Goal: Communication & Community: Answer question/provide support

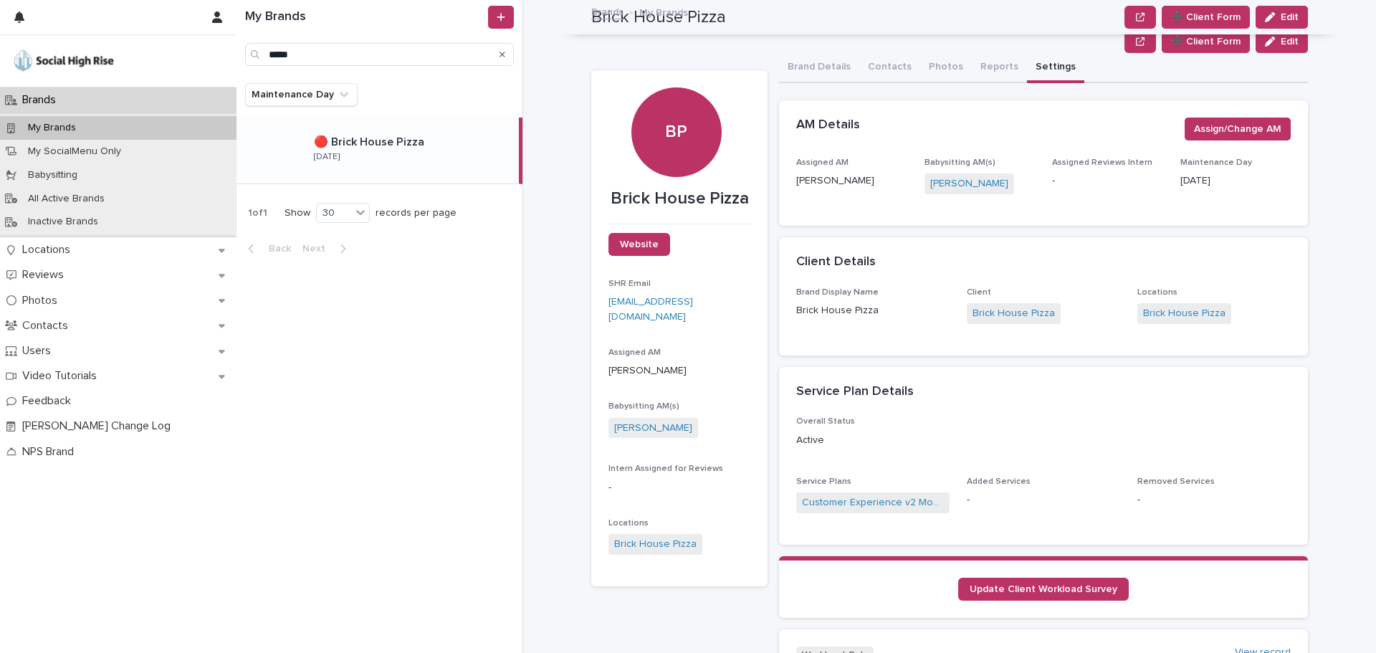
scroll to position [895, 0]
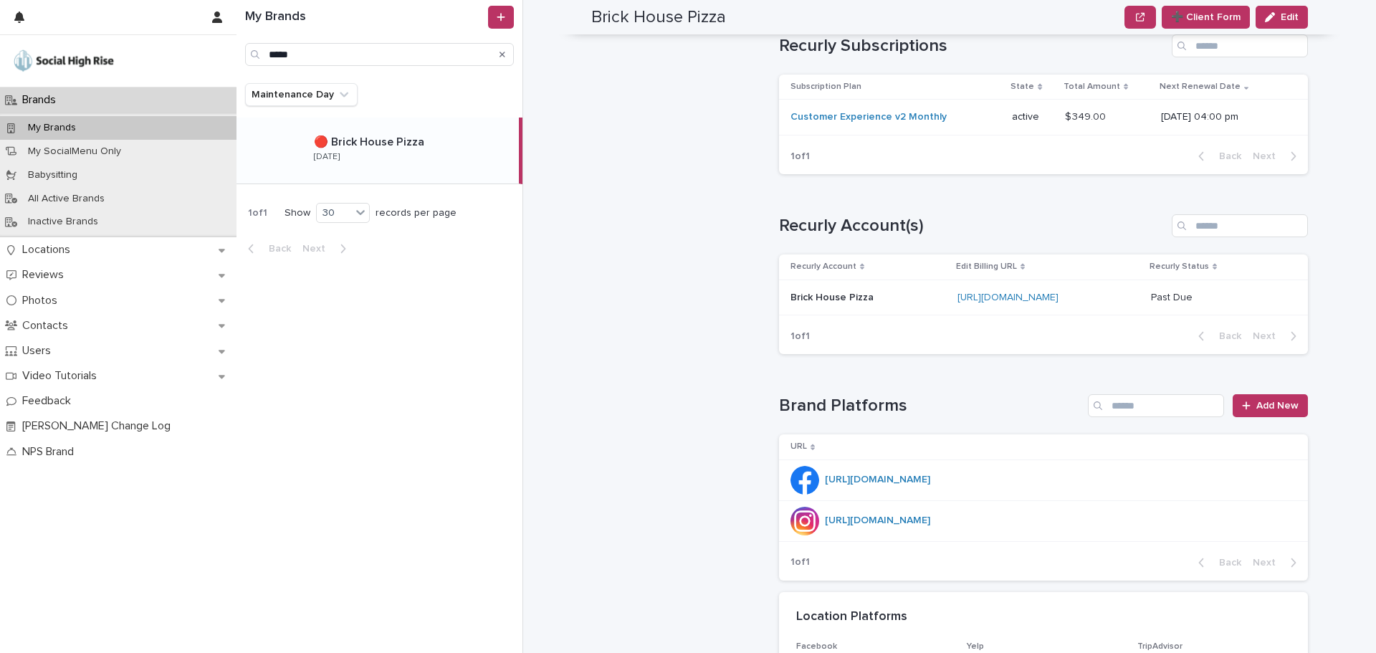
click at [499, 48] on div "Search" at bounding box center [502, 54] width 23 height 23
click at [499, 49] on div "Search" at bounding box center [502, 54] width 23 height 23
click at [505, 55] on div "Search" at bounding box center [502, 54] width 23 height 23
click at [502, 55] on icon "Search" at bounding box center [503, 55] width 6 height 6
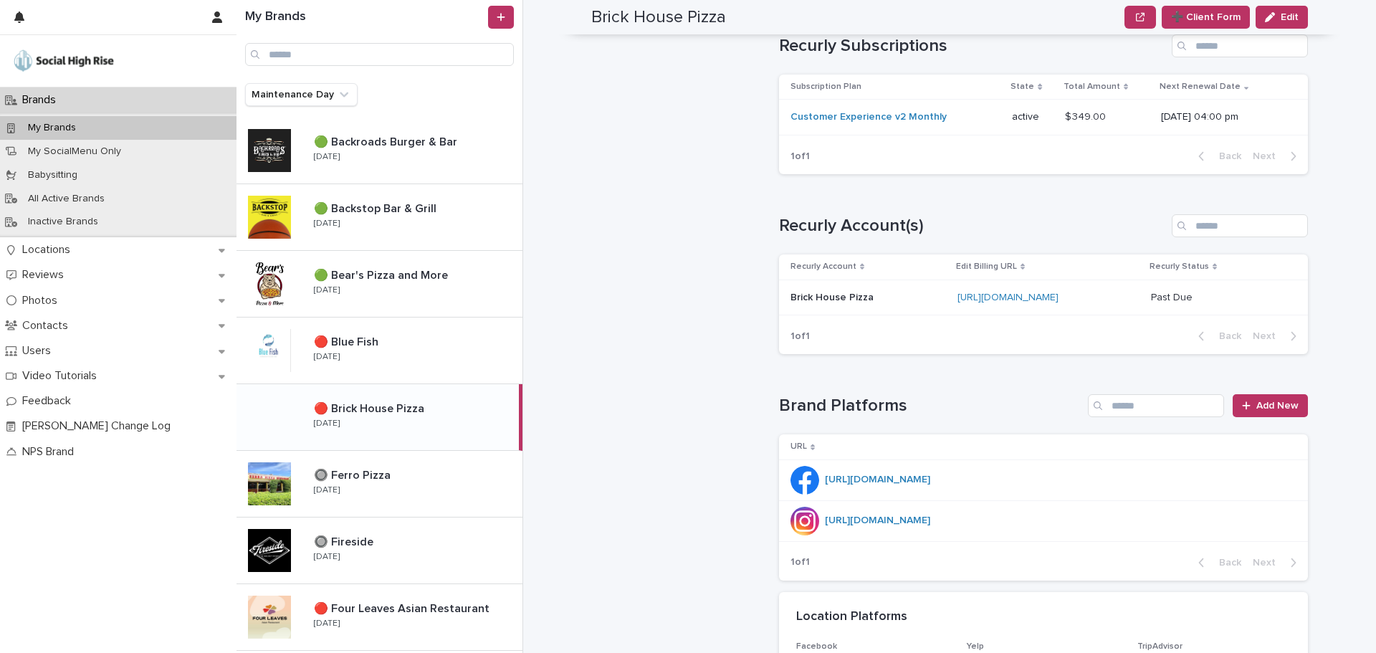
click at [363, 419] on div "🔴 Brick House Pizza 🔴 Brick House Pizza [DATE]" at bounding box center [411, 417] width 216 height 42
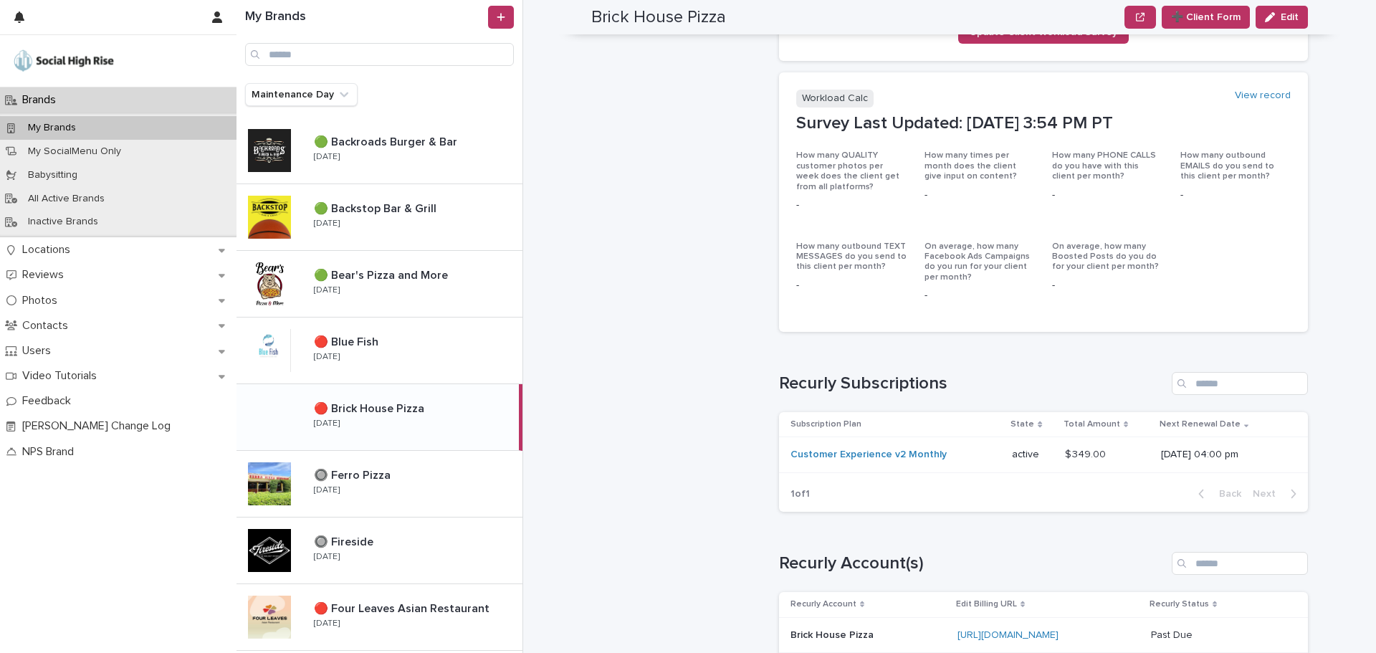
scroll to position [680, 0]
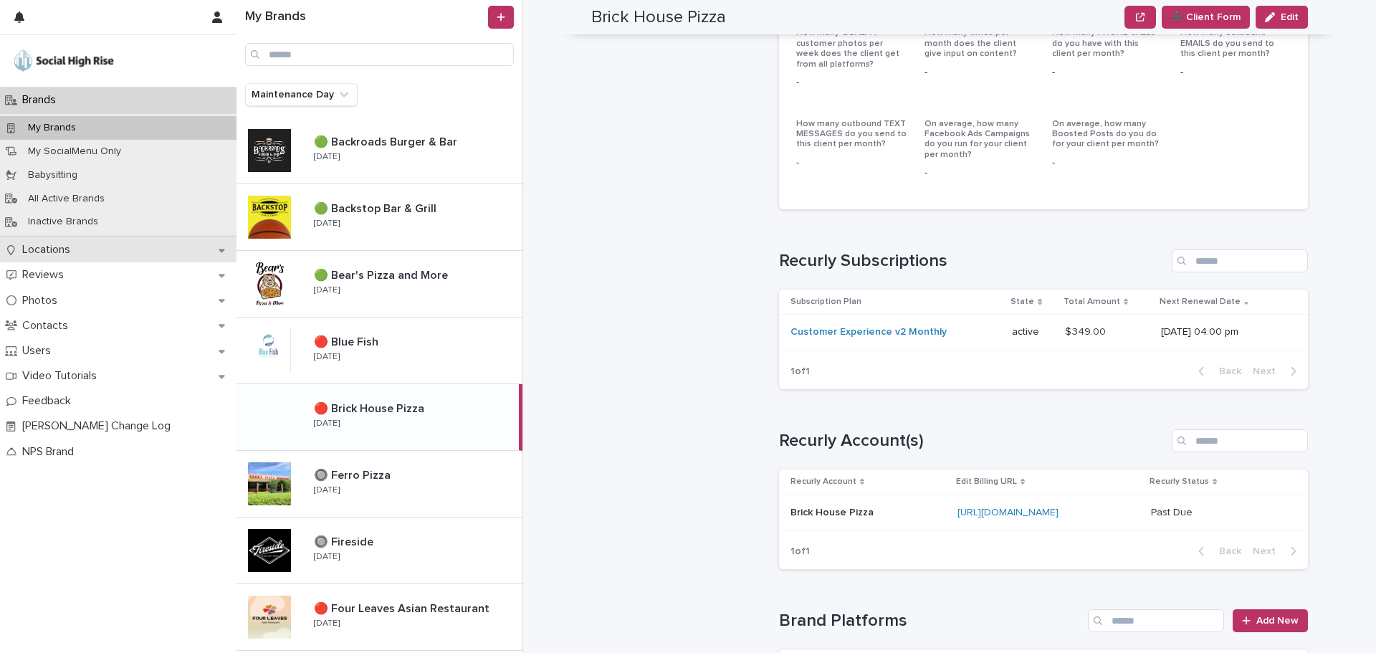
click at [47, 244] on p "Locations" at bounding box center [48, 250] width 65 height 14
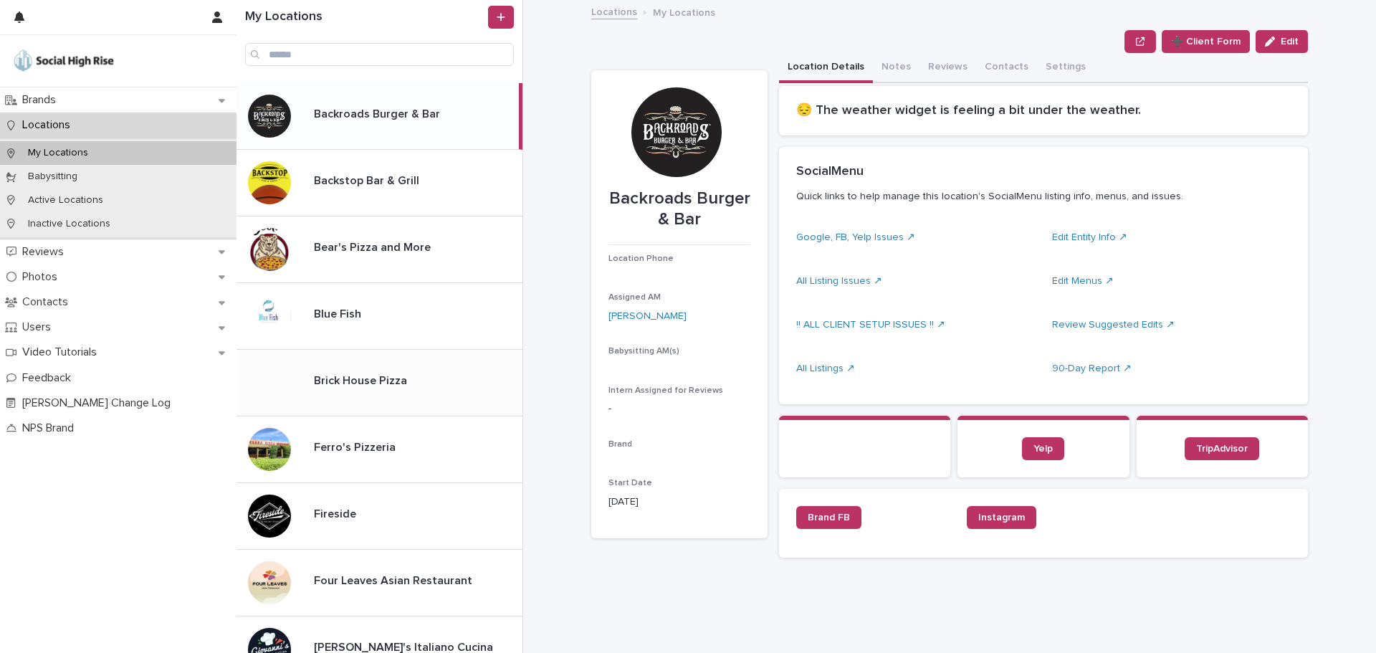
click at [326, 376] on p "Brick House Pizza" at bounding box center [362, 379] width 96 height 16
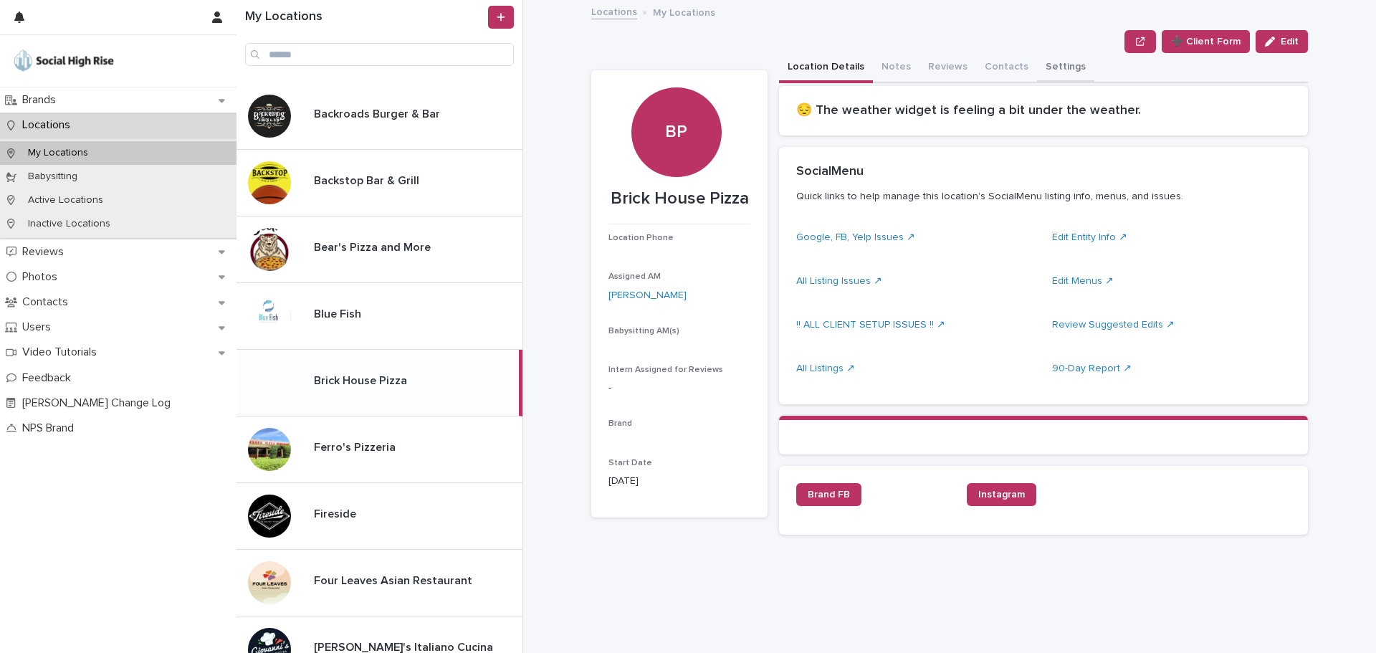
click at [1037, 70] on button "Settings" at bounding box center [1065, 68] width 57 height 30
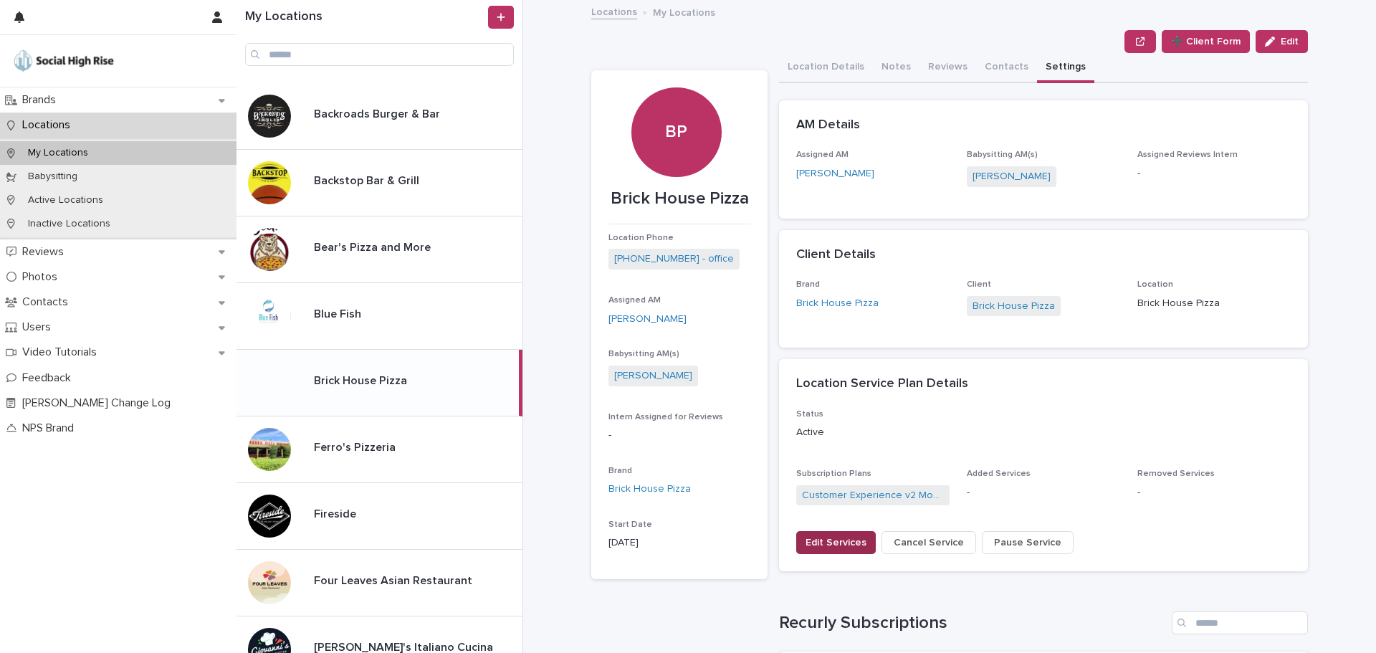
click at [832, 535] on button "Edit Services" at bounding box center [836, 542] width 80 height 23
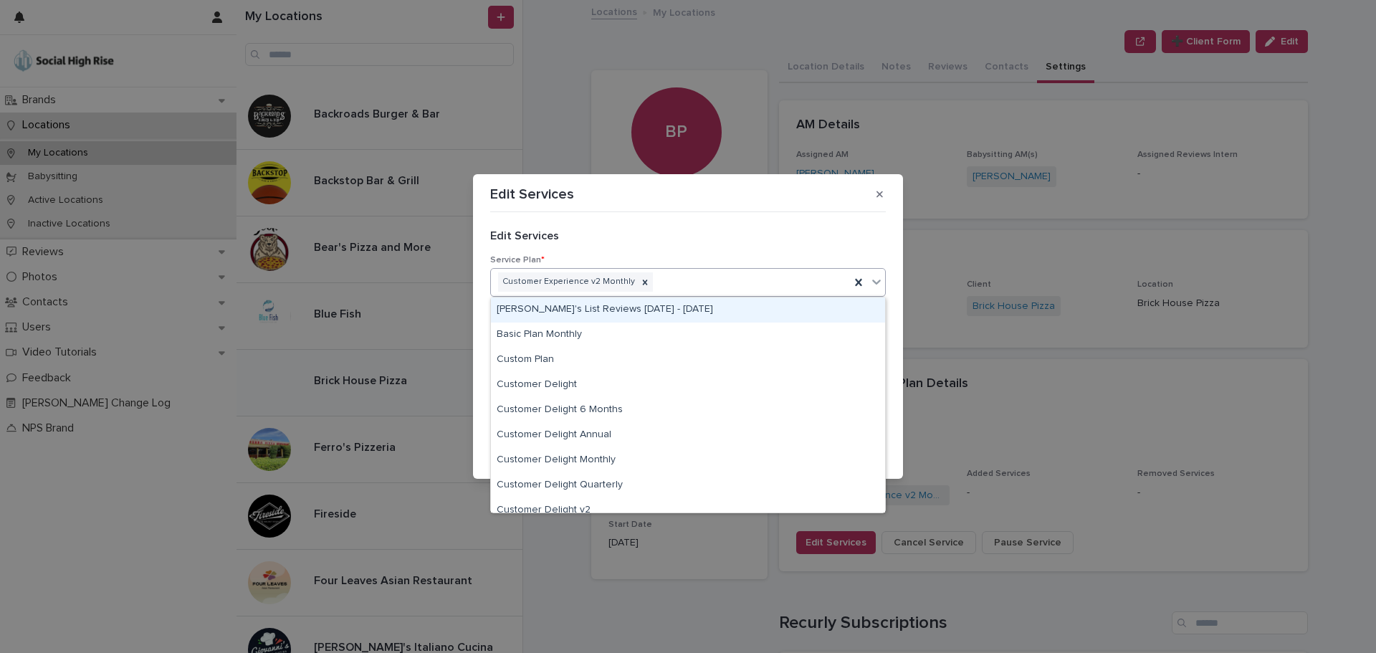
click at [657, 276] on div "Customer Experience v2 Monthly" at bounding box center [670, 282] width 359 height 25
click at [640, 284] on icon at bounding box center [645, 282] width 10 height 10
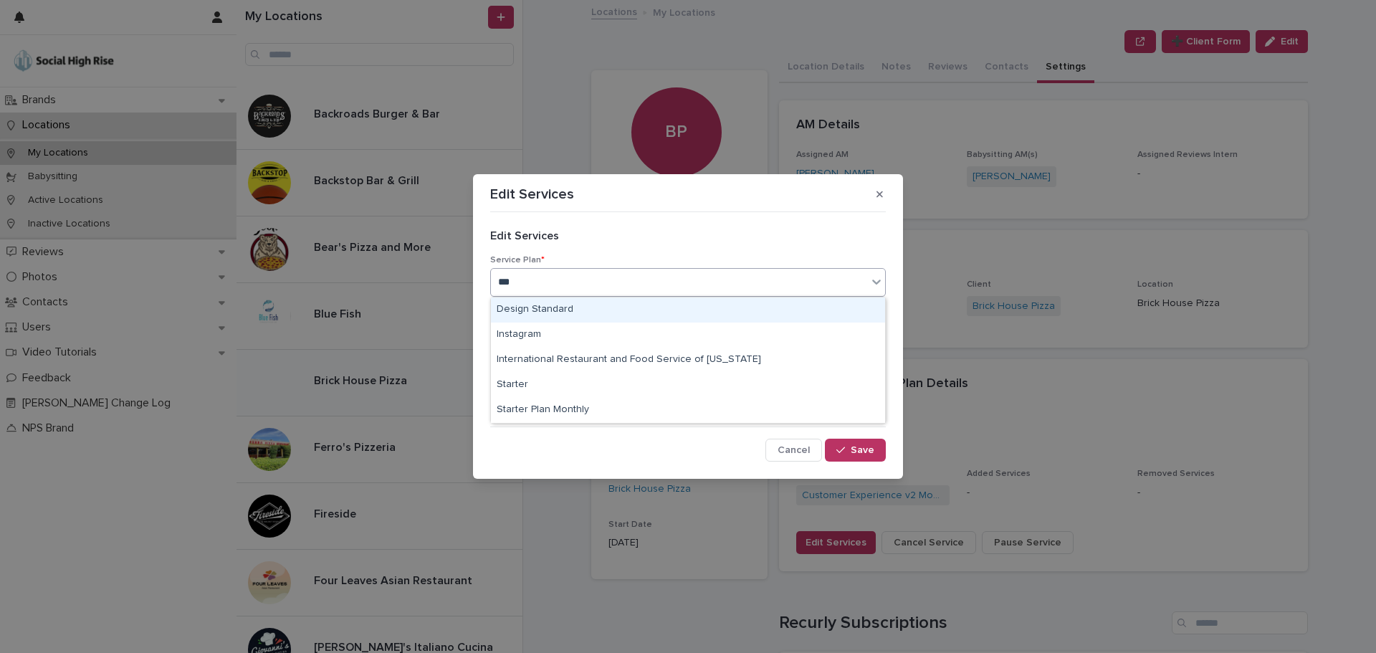
type input "****"
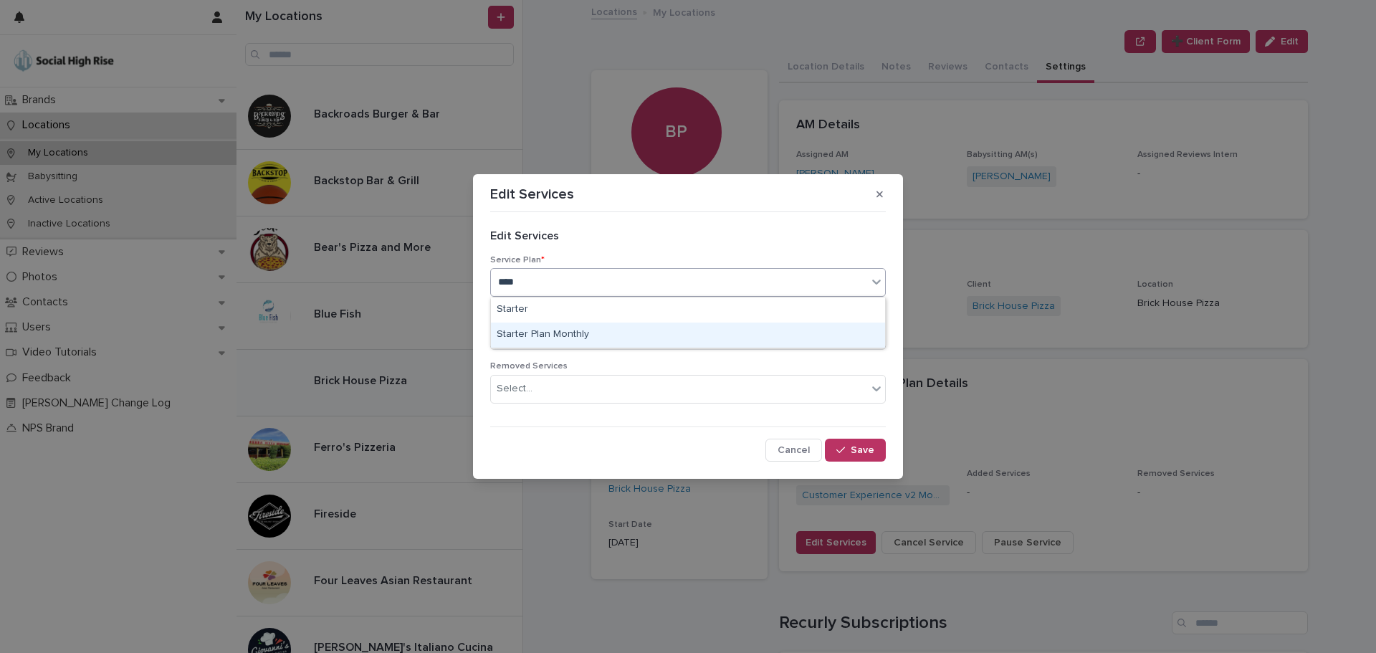
click at [587, 345] on div "Starter Plan Monthly" at bounding box center [688, 335] width 394 height 25
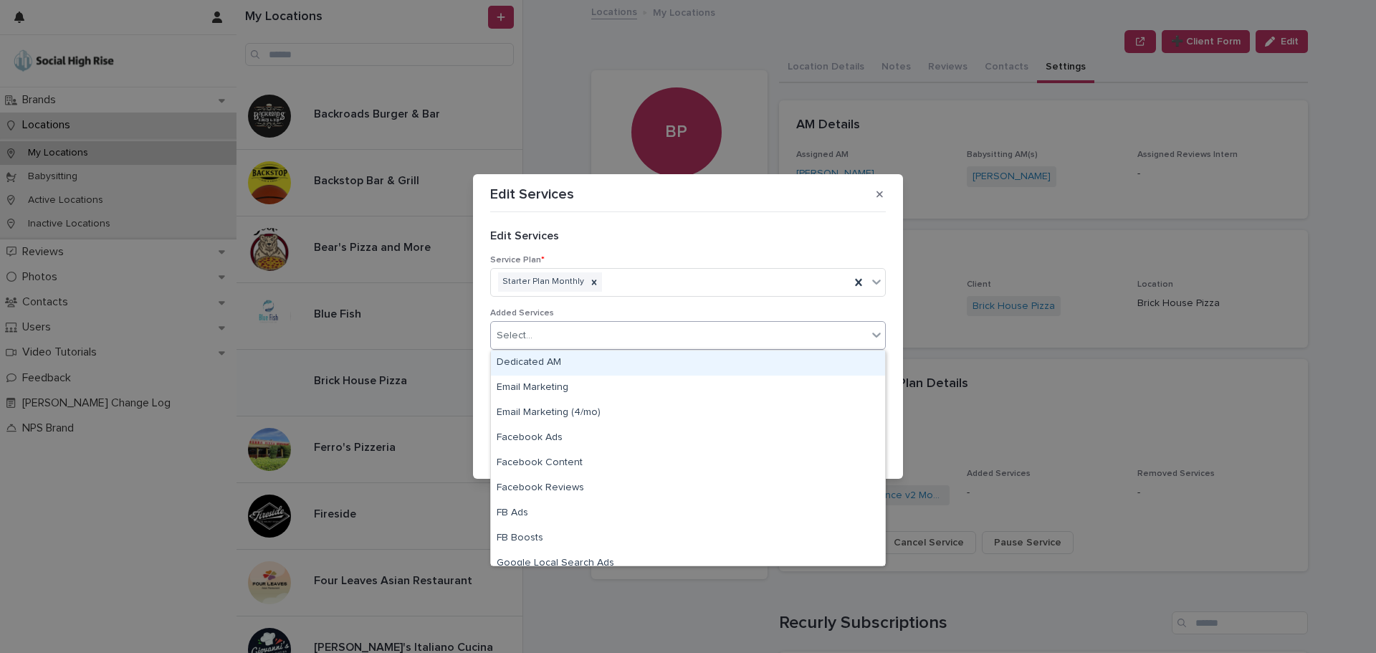
click at [586, 336] on div "Select..." at bounding box center [679, 336] width 376 height 24
click at [720, 234] on h2 "Edit Services" at bounding box center [688, 236] width 396 height 14
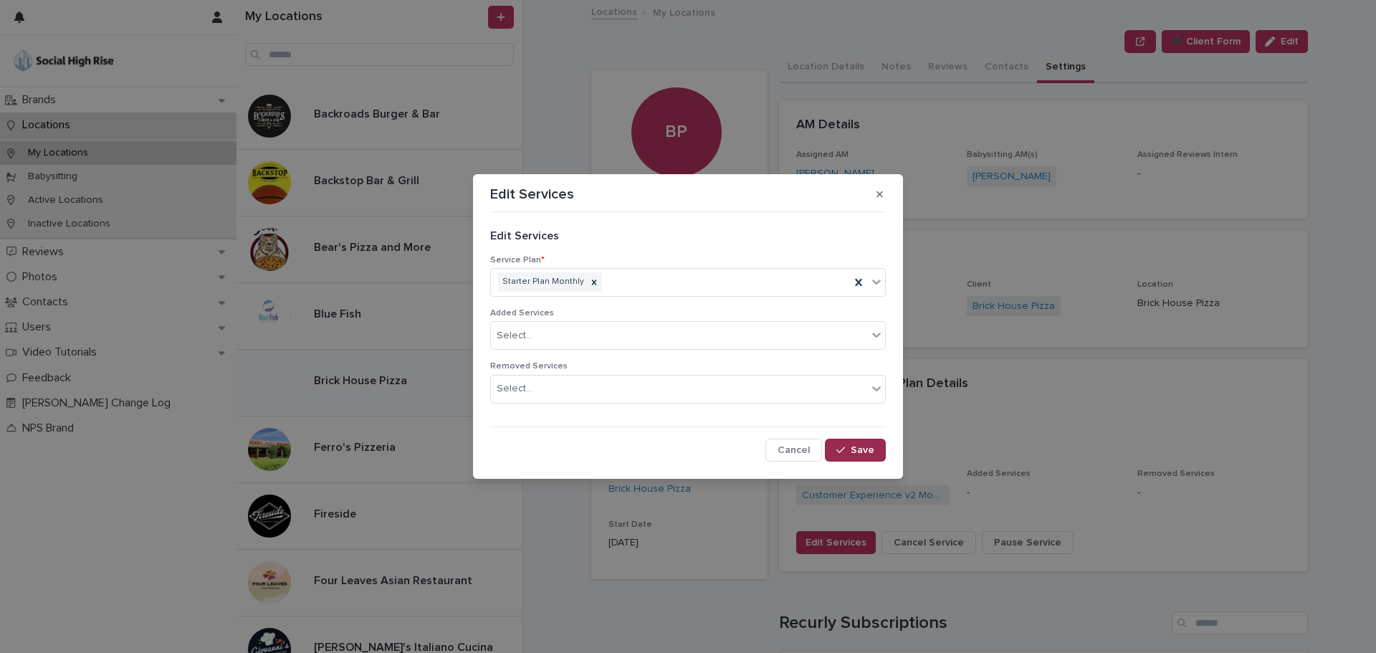
click at [859, 444] on button "Save" at bounding box center [855, 450] width 61 height 23
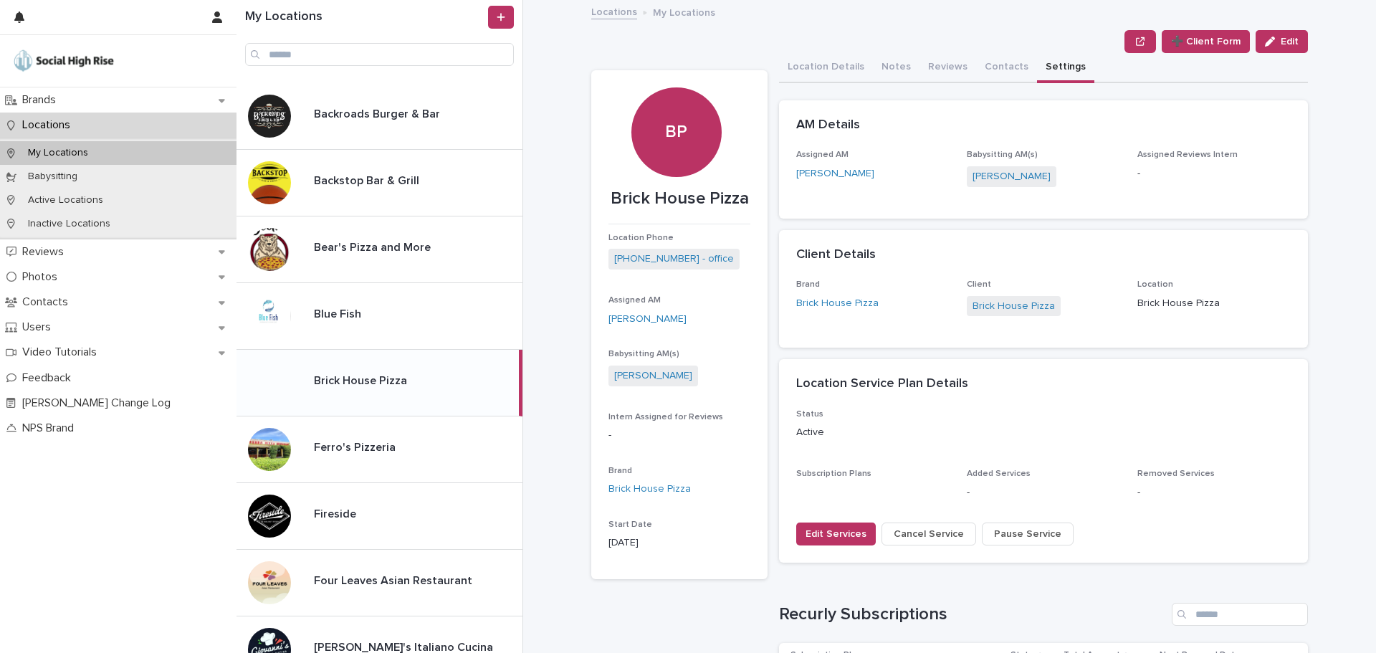
click at [87, 148] on p "My Locations" at bounding box center [57, 153] width 83 height 12
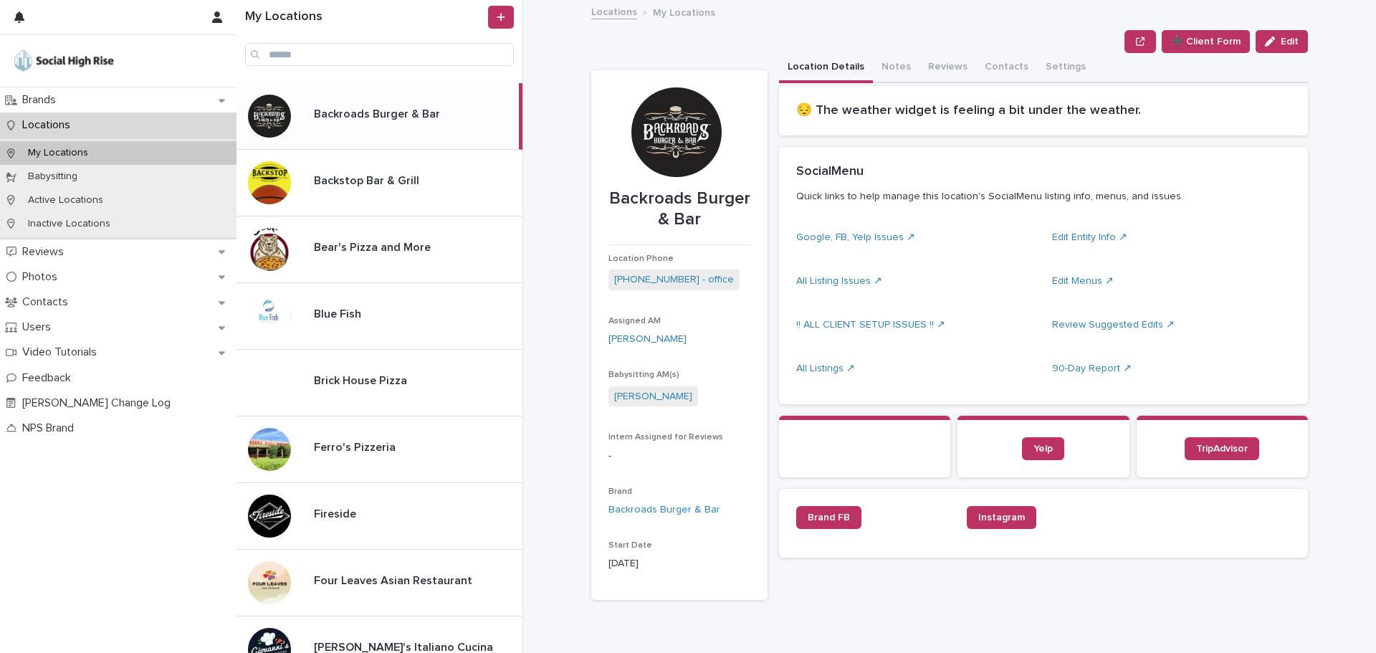
click at [591, 12] on link "Locations" at bounding box center [614, 11] width 46 height 16
click at [67, 116] on div "Locations" at bounding box center [118, 125] width 237 height 25
click at [64, 94] on p "Brands" at bounding box center [41, 100] width 51 height 14
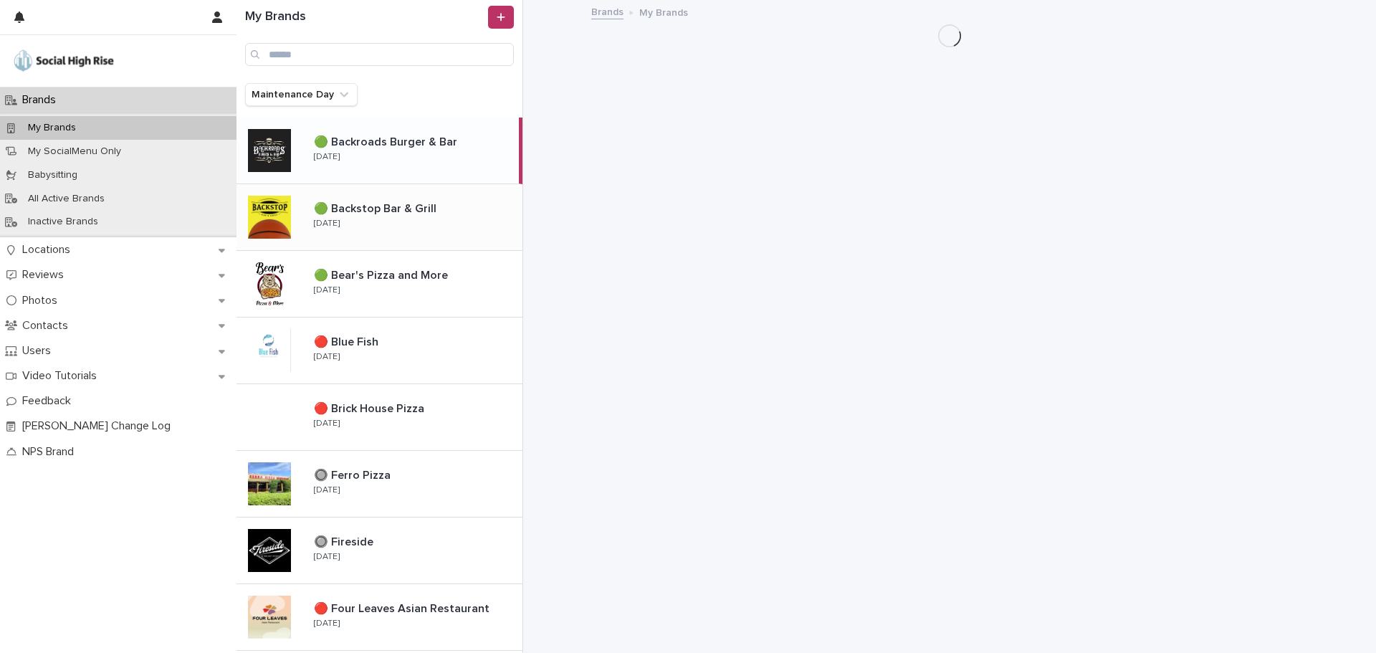
scroll to position [143, 0]
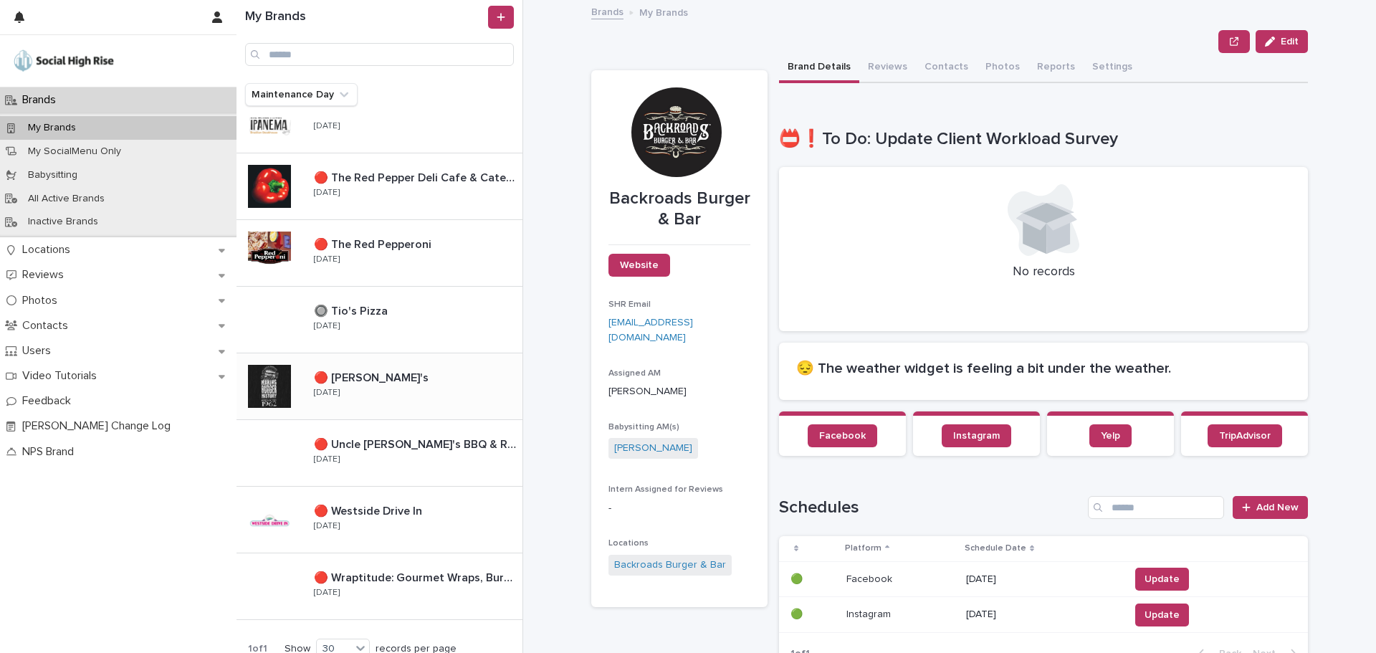
scroll to position [1414, 0]
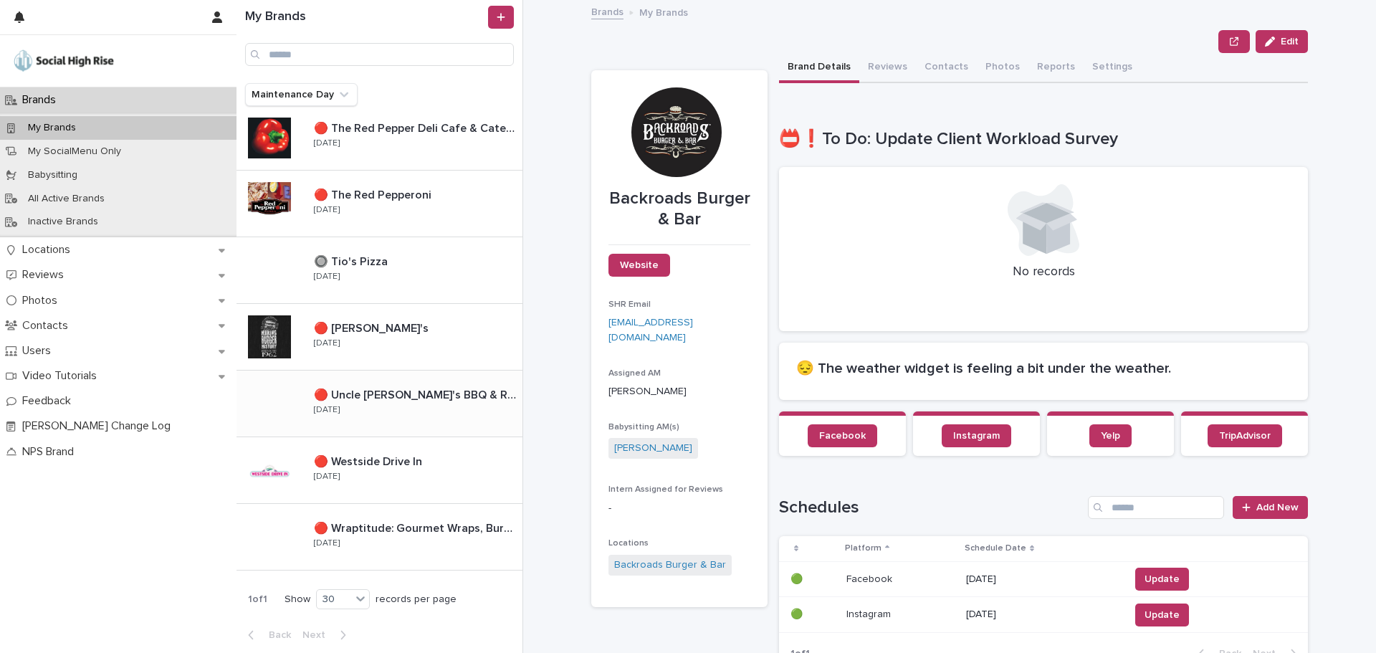
click at [395, 412] on div "🔴 Uncle Dan's BBQ & Ribhouse 🔴 Uncle Dan's BBQ & Ribhouse Thursday" at bounding box center [413, 404] width 220 height 42
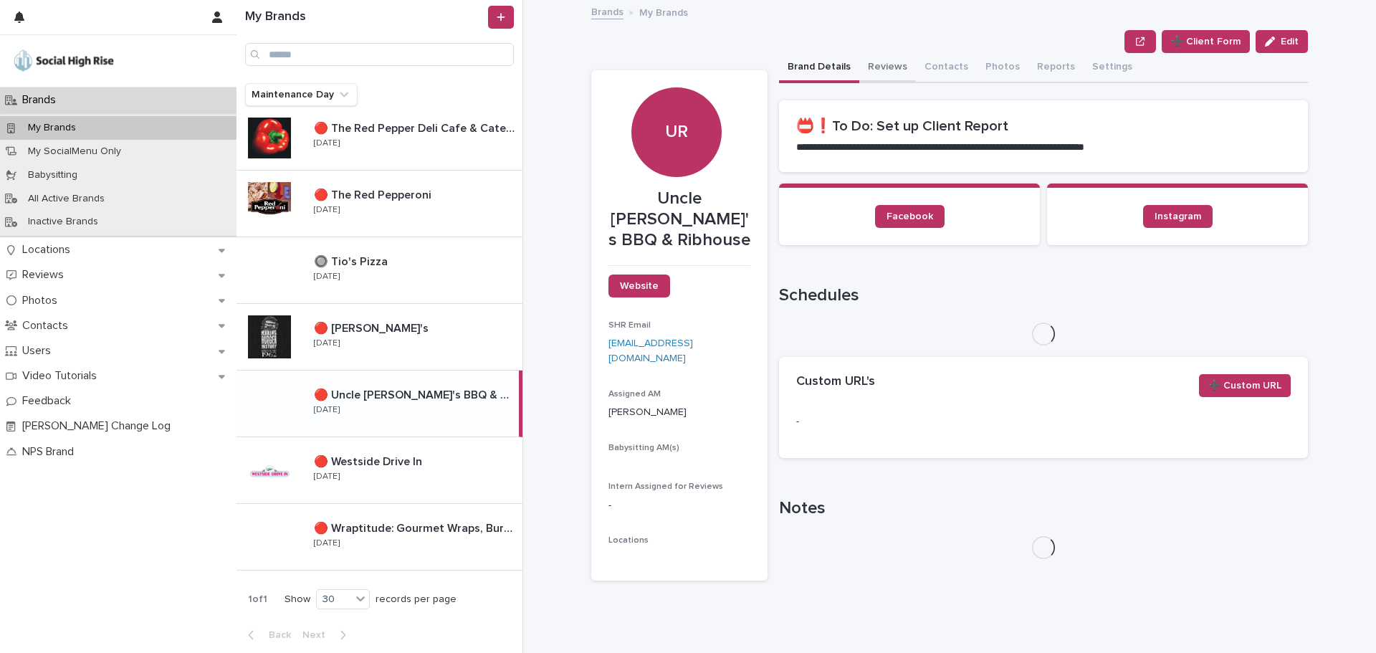
click at [884, 73] on button "Reviews" at bounding box center [888, 68] width 57 height 30
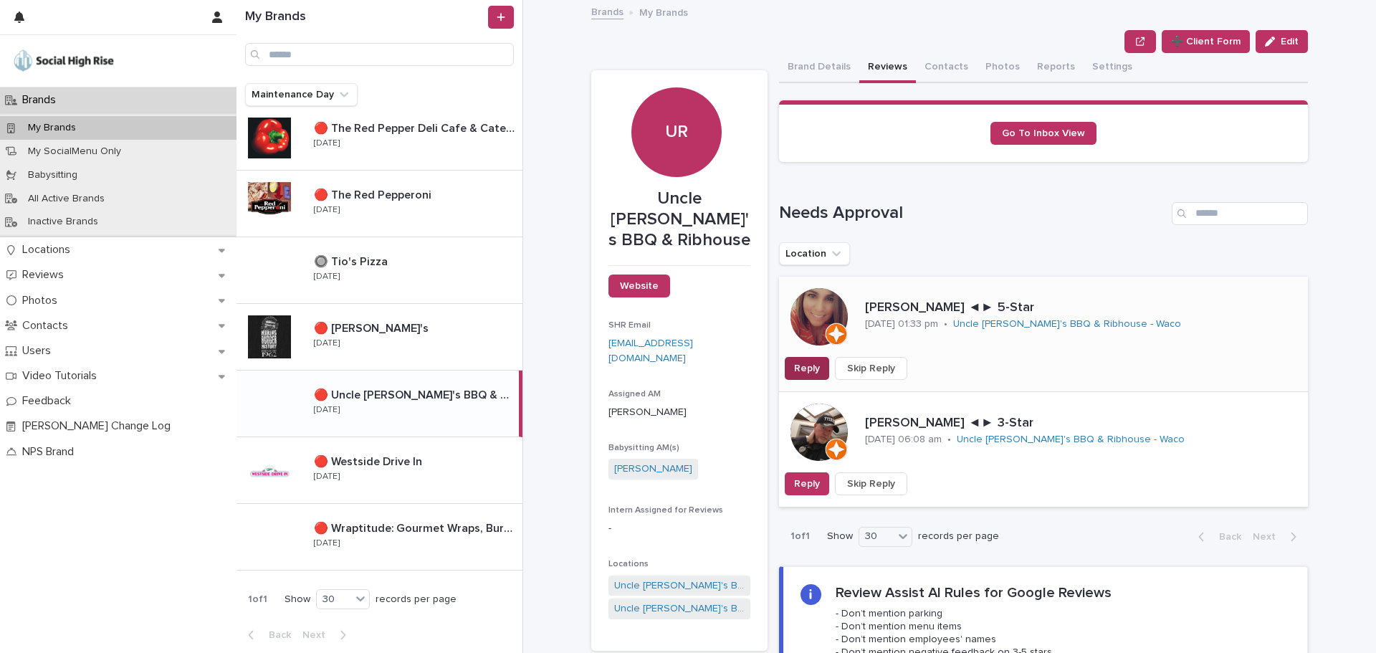
click at [797, 371] on span "Reply" at bounding box center [807, 368] width 26 height 14
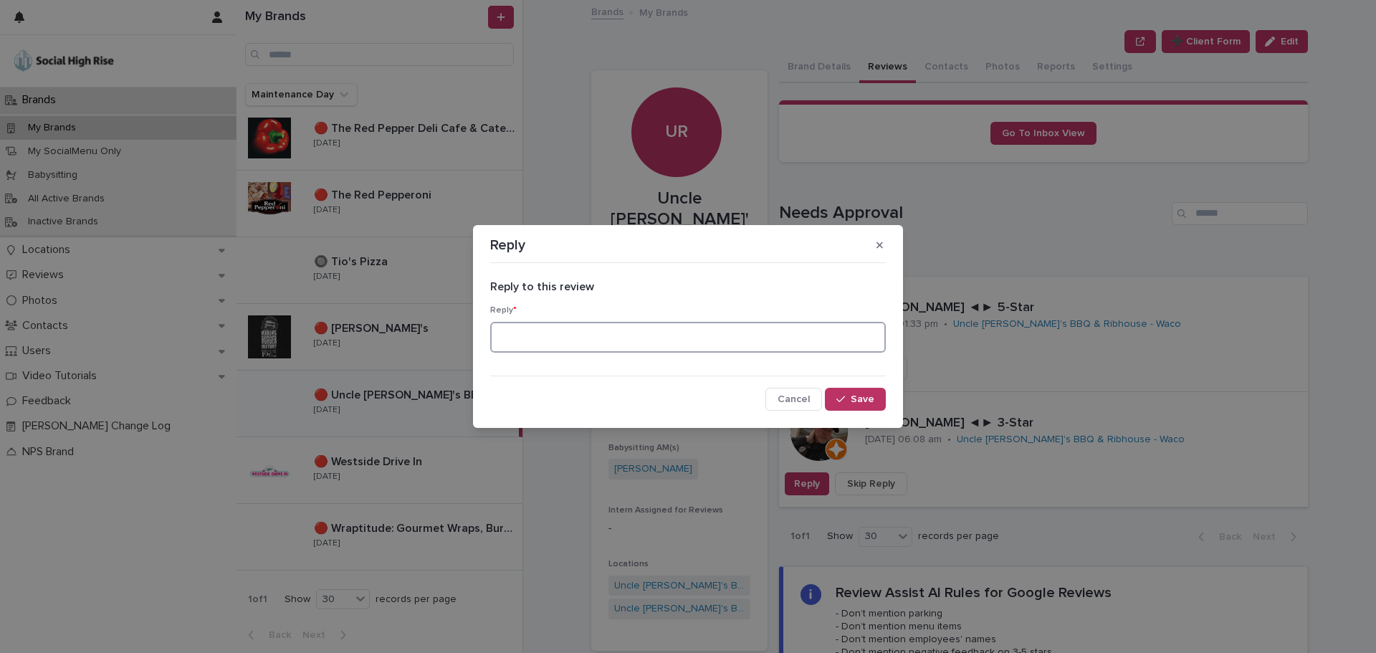
click at [634, 332] on textarea at bounding box center [688, 337] width 396 height 31
type textarea "**********"
click at [844, 391] on button "Save" at bounding box center [855, 399] width 61 height 23
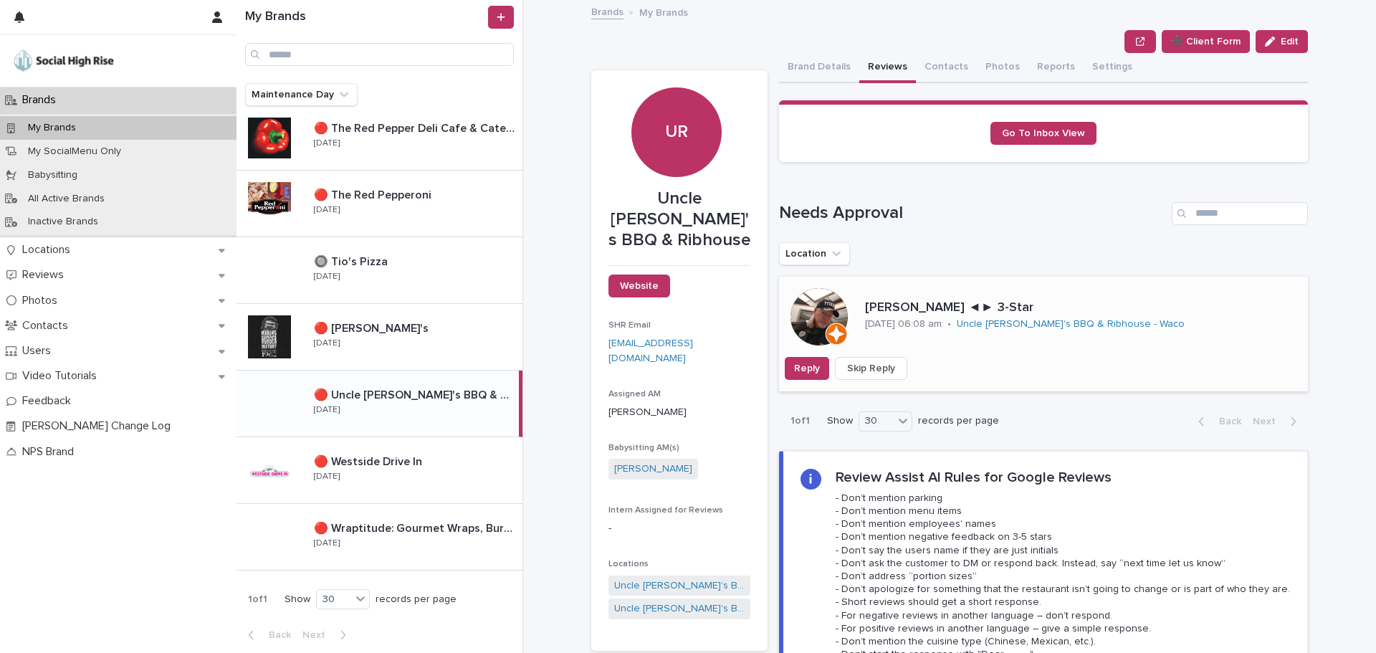
click at [854, 368] on span "Skip Reply" at bounding box center [871, 368] width 48 height 14
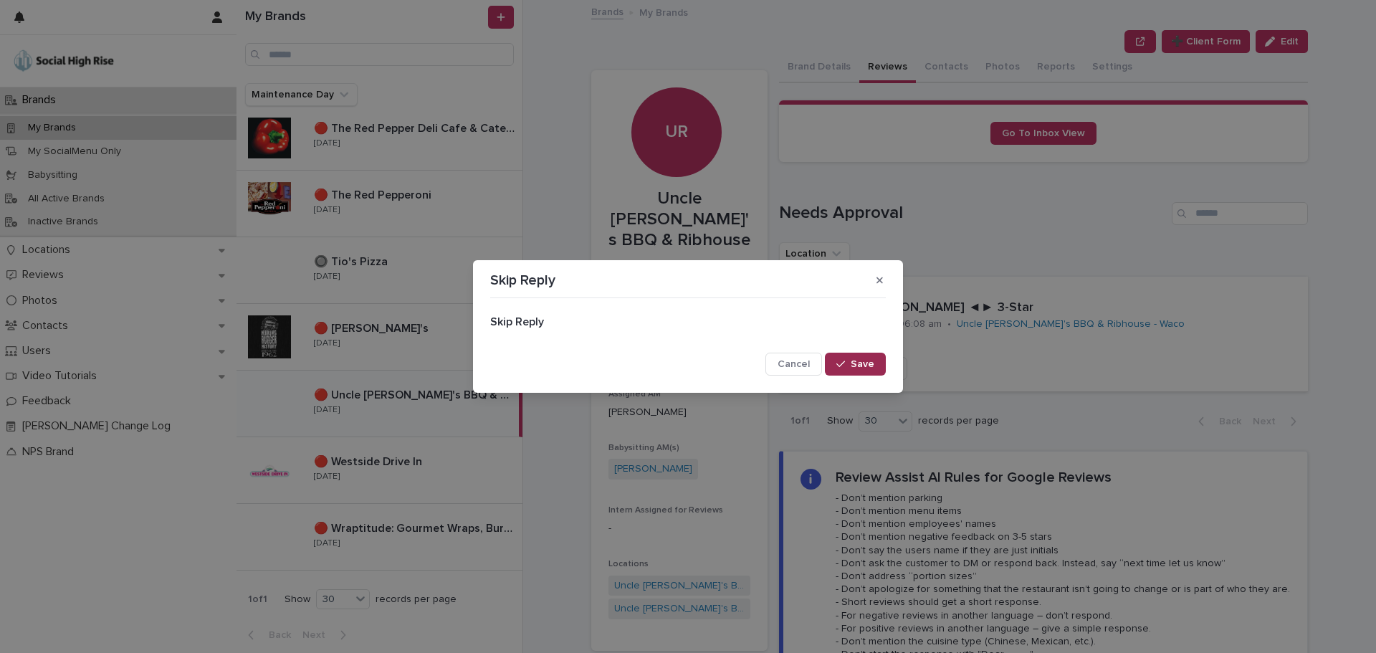
click at [856, 368] on span "Save" at bounding box center [863, 364] width 24 height 10
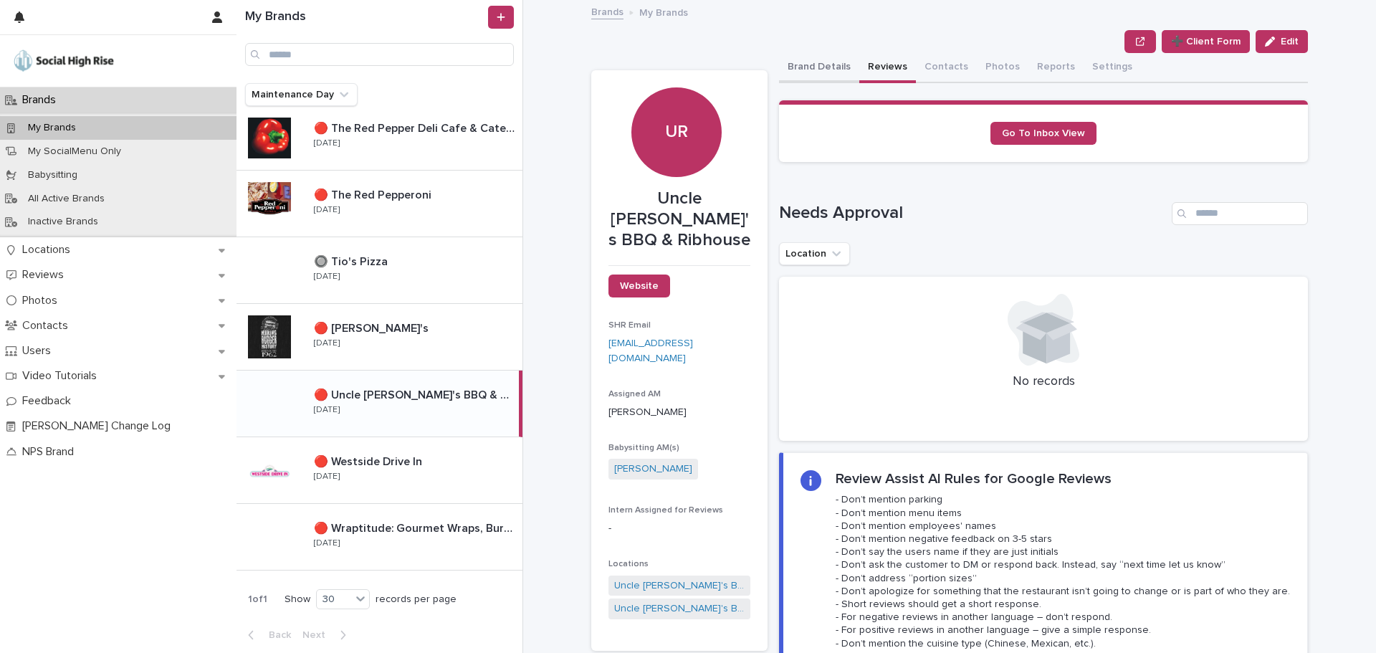
click at [822, 73] on button "Brand Details" at bounding box center [819, 68] width 80 height 30
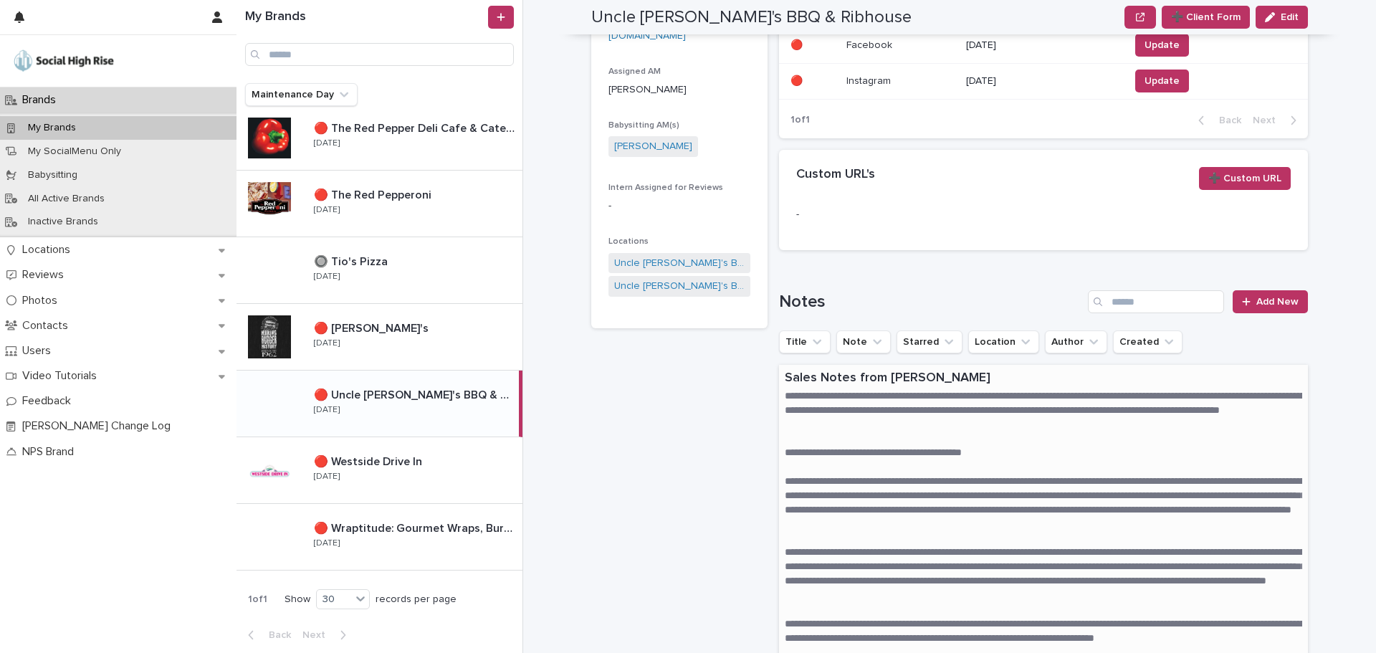
scroll to position [72, 0]
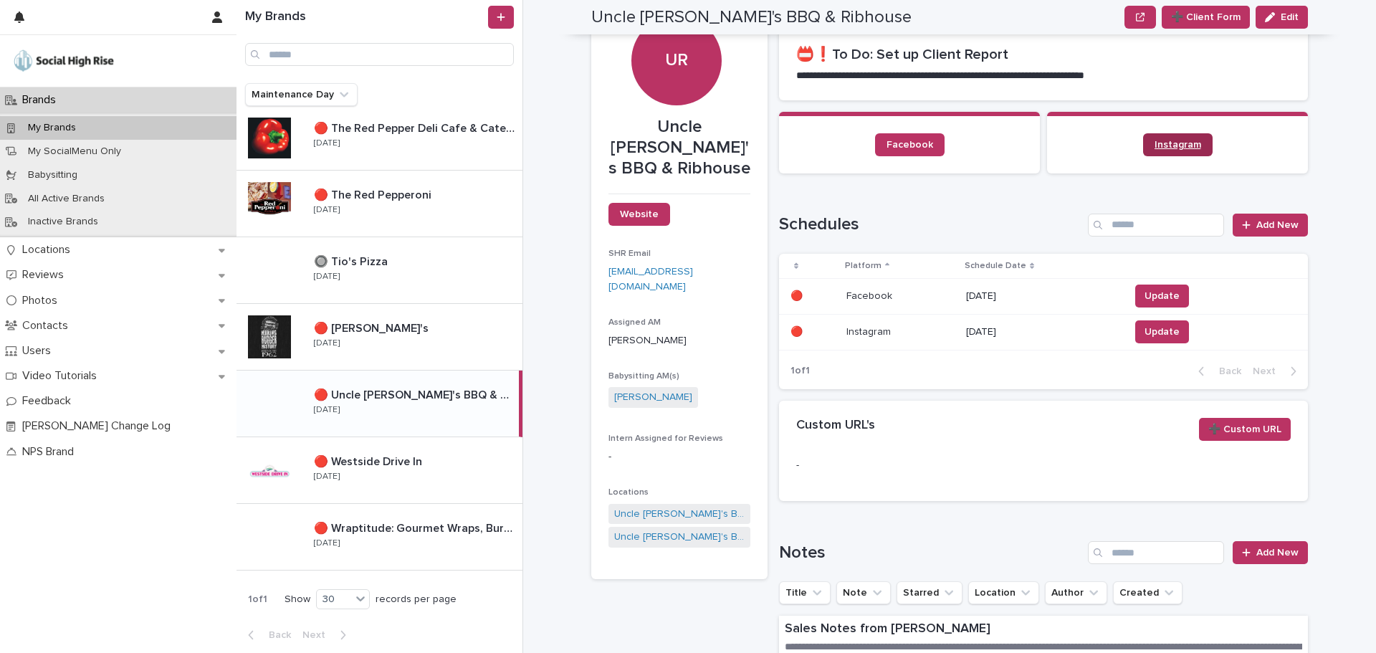
click at [1181, 138] on link "Instagram" at bounding box center [1178, 144] width 70 height 23
